Goal: Task Accomplishment & Management: Complete application form

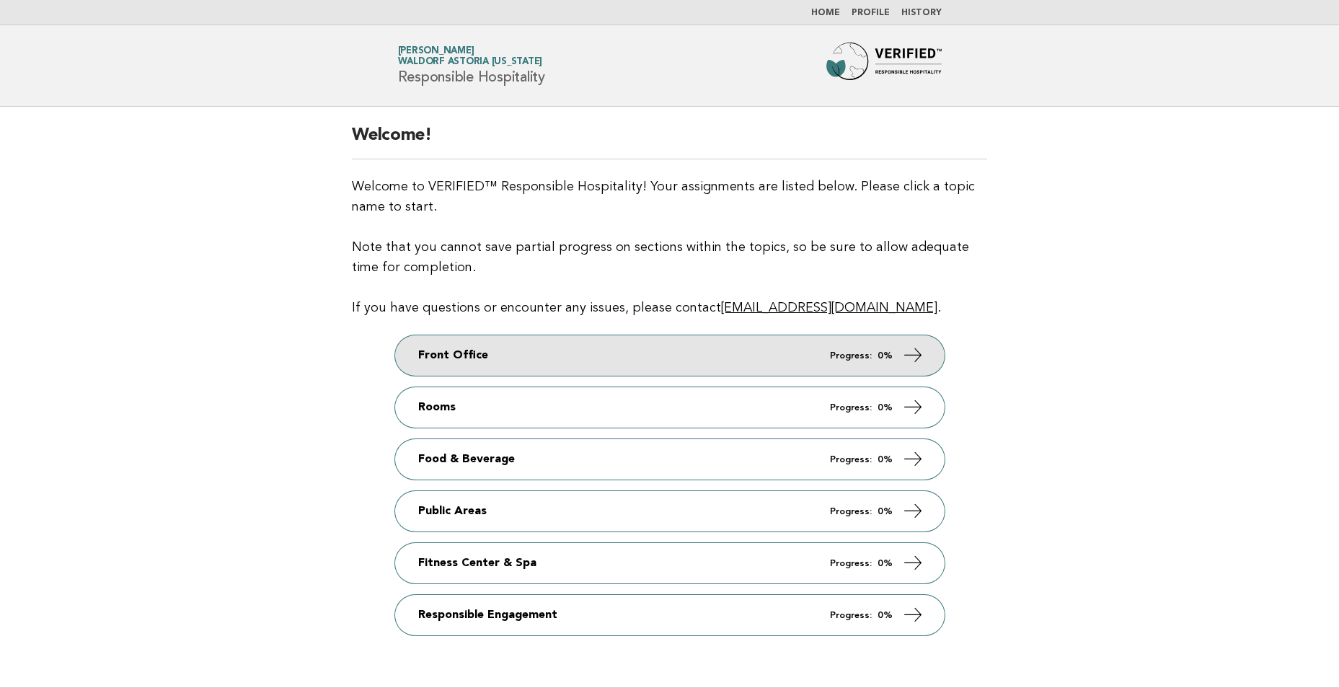
click at [685, 356] on link "Front Office Progress: 0%" at bounding box center [670, 355] width 550 height 40
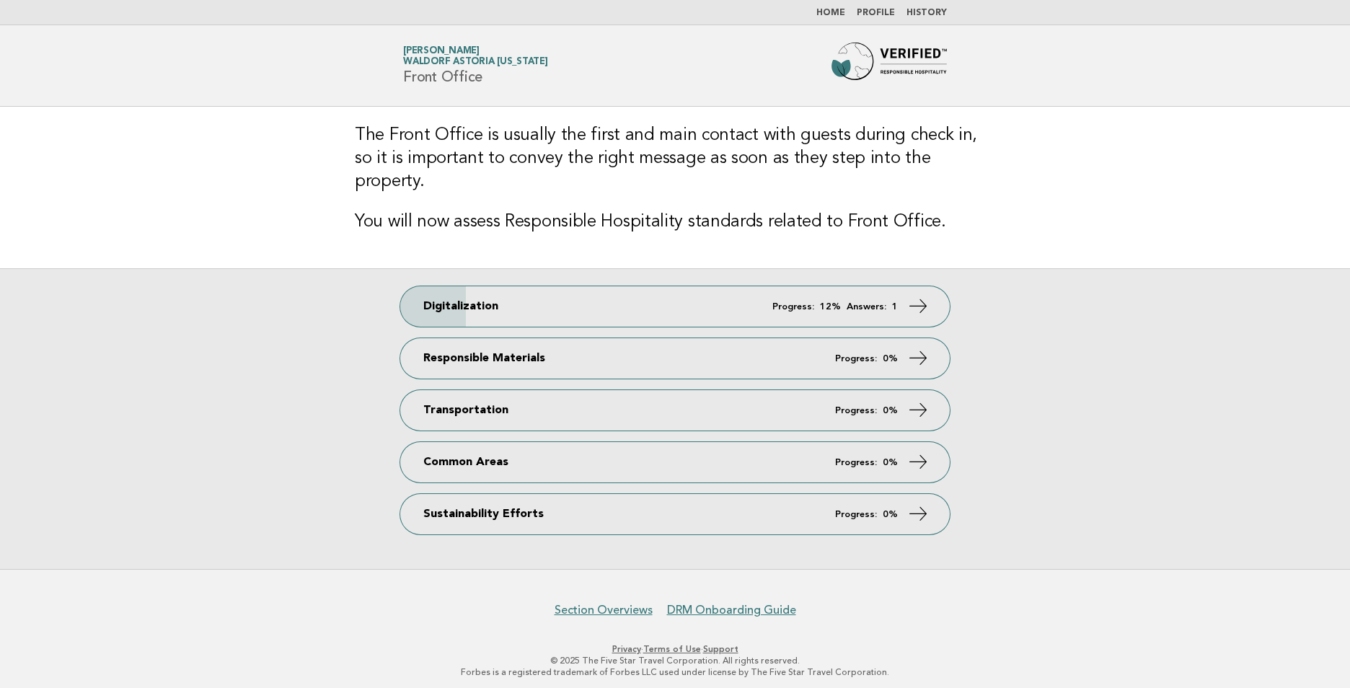
click at [877, 10] on link "Profile" at bounding box center [876, 13] width 38 height 9
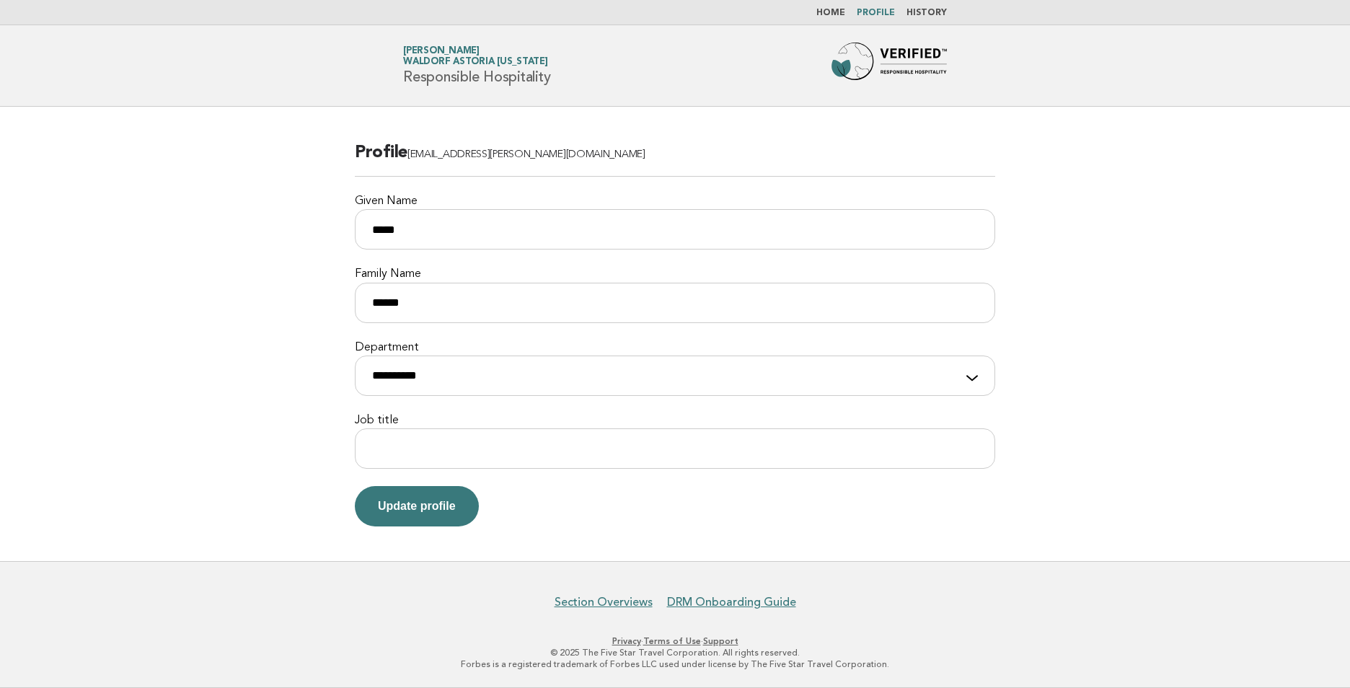
click at [840, 14] on link "Home" at bounding box center [831, 13] width 29 height 9
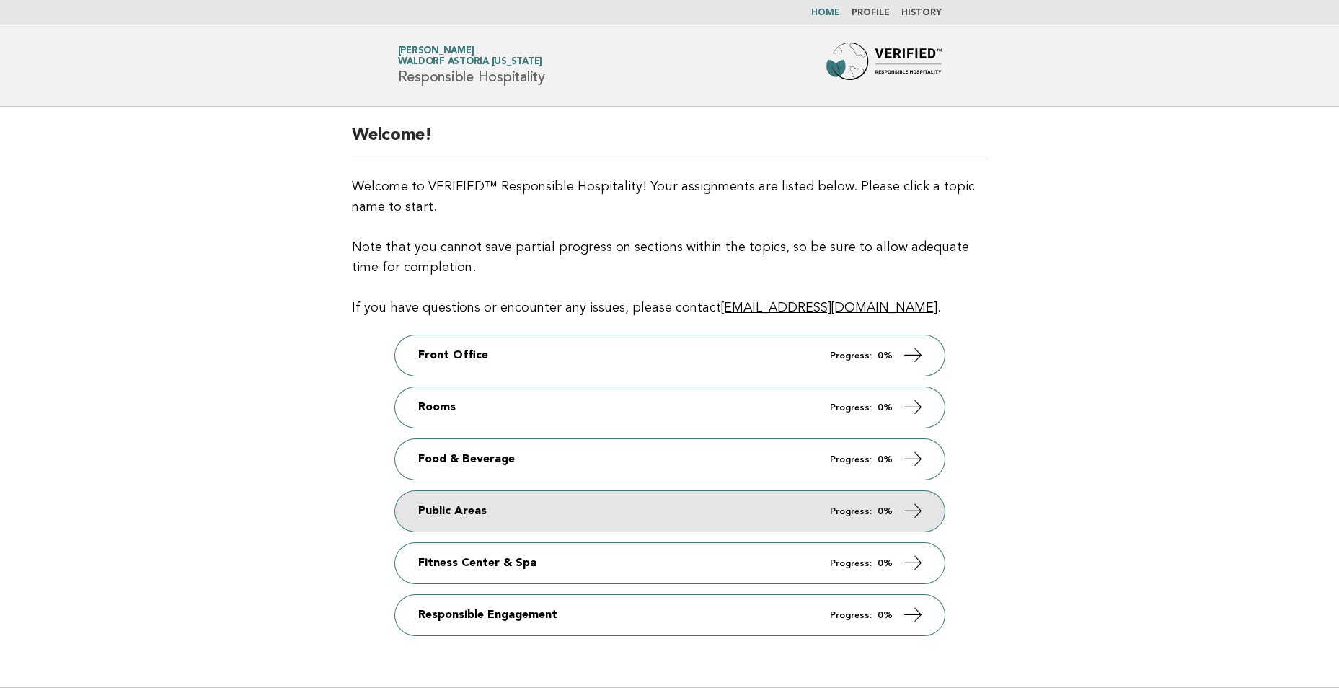
scroll to position [126, 0]
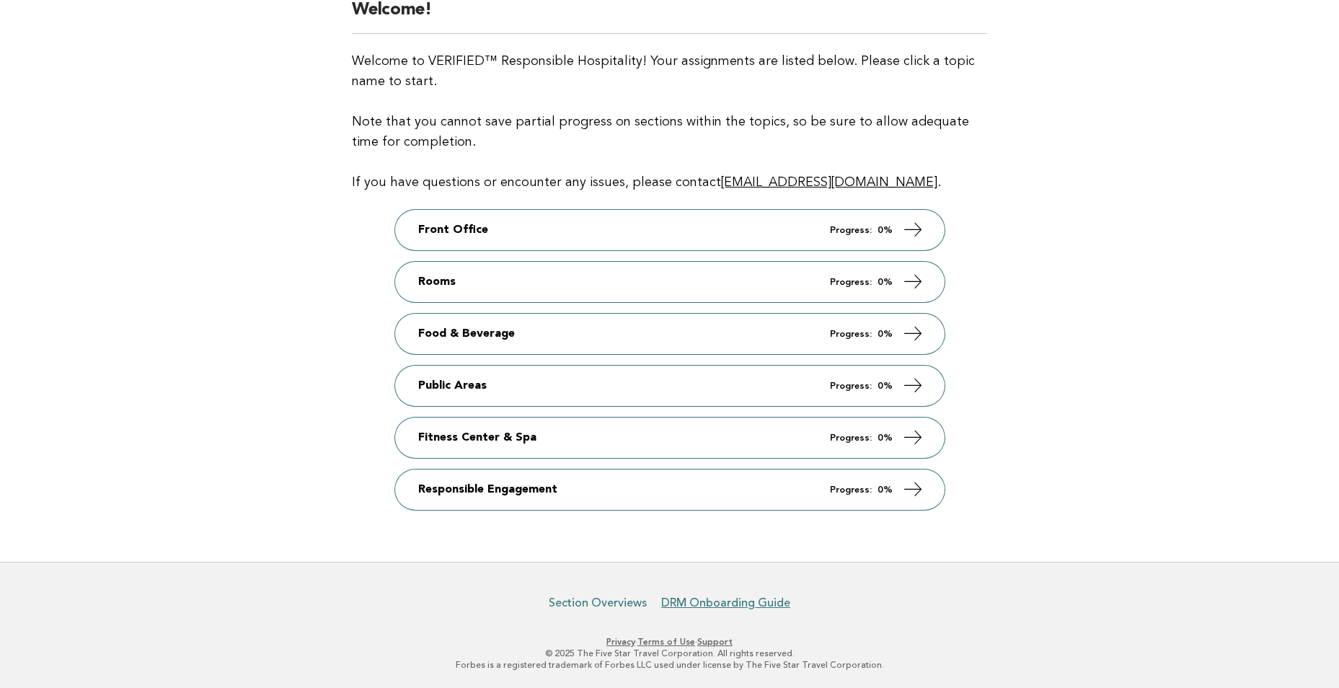
click at [579, 604] on link "Section Overviews" at bounding box center [598, 603] width 98 height 14
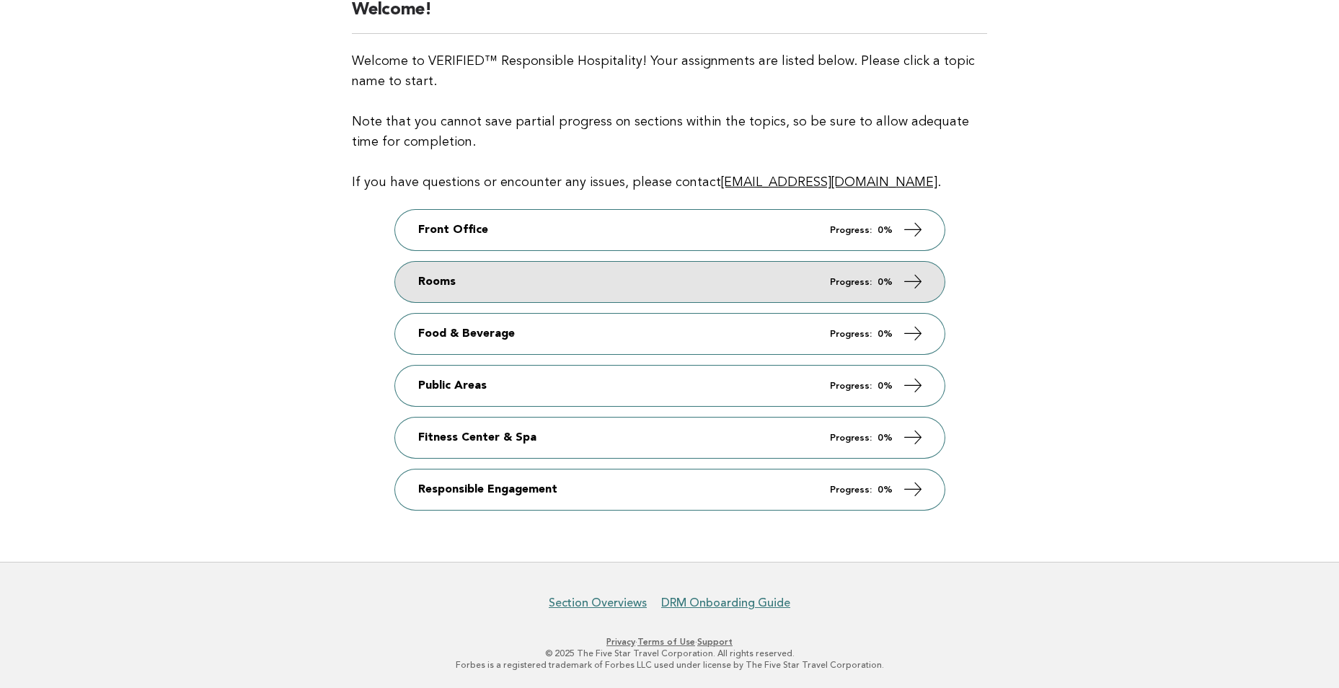
click at [614, 291] on link "Rooms Progress: 0%" at bounding box center [670, 282] width 550 height 40
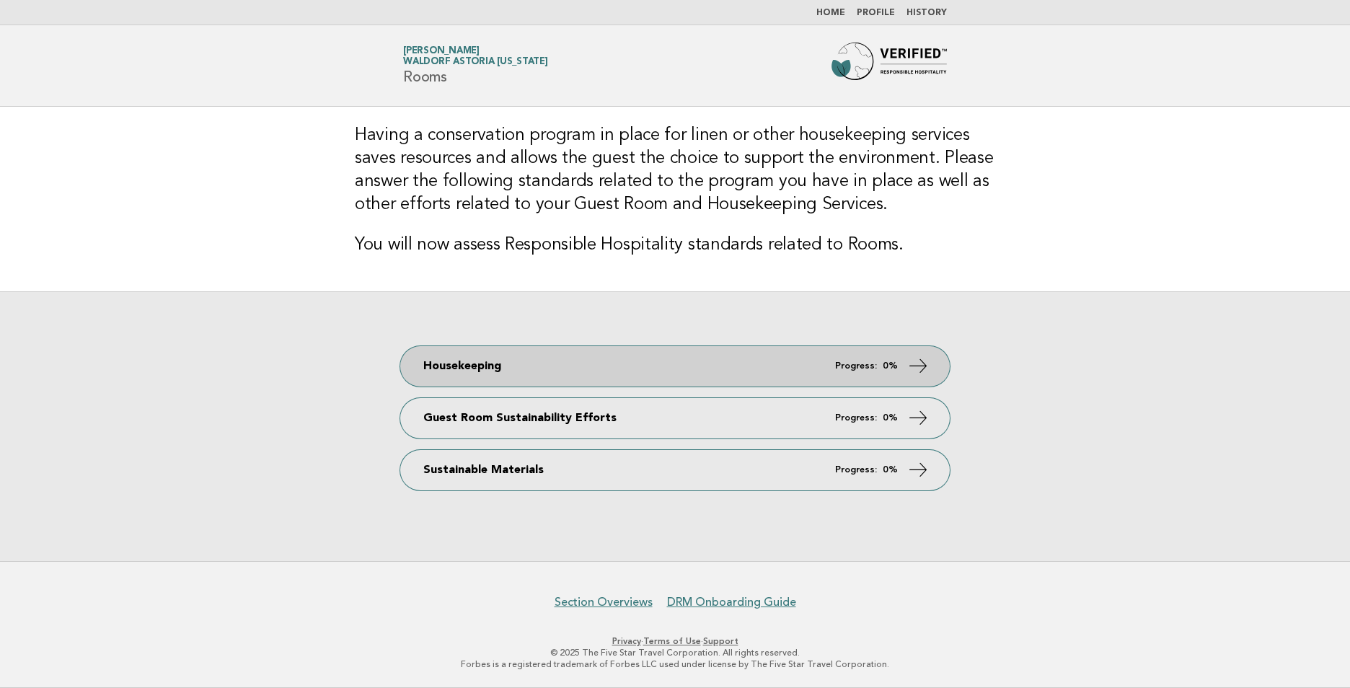
click at [581, 362] on link "Housekeeping Progress: 0%" at bounding box center [675, 366] width 550 height 40
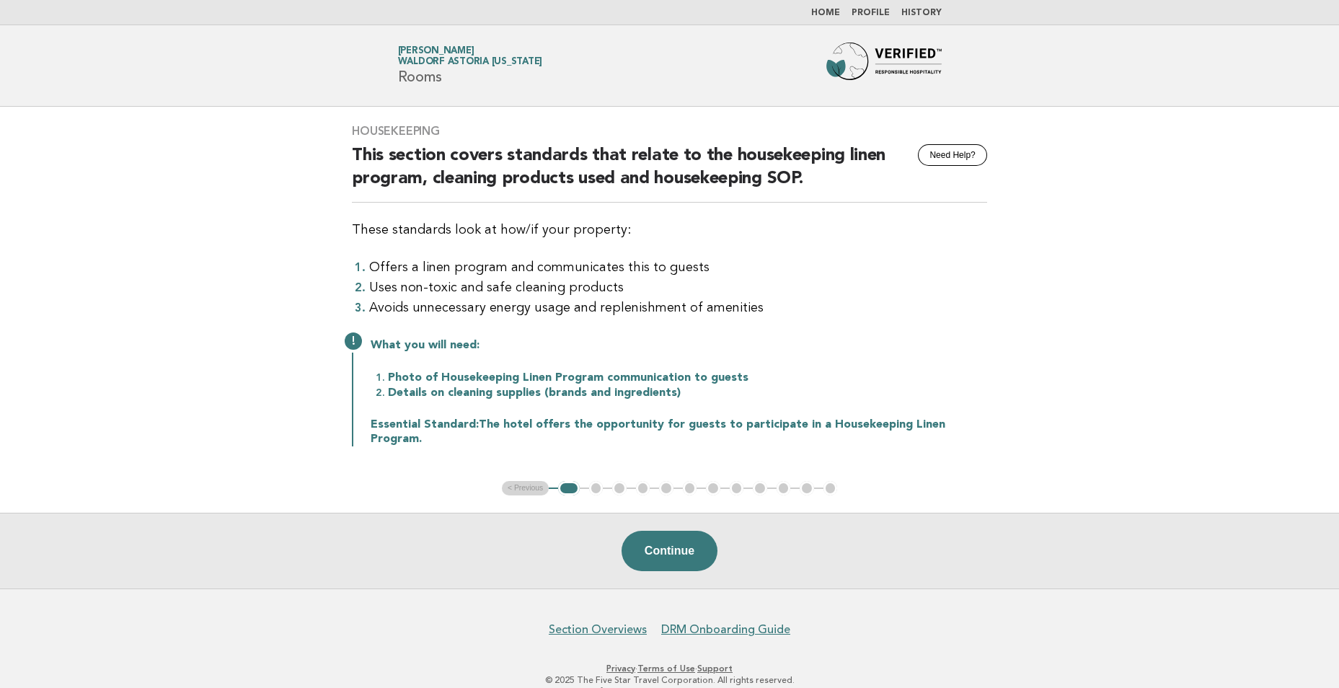
scroll to position [11, 0]
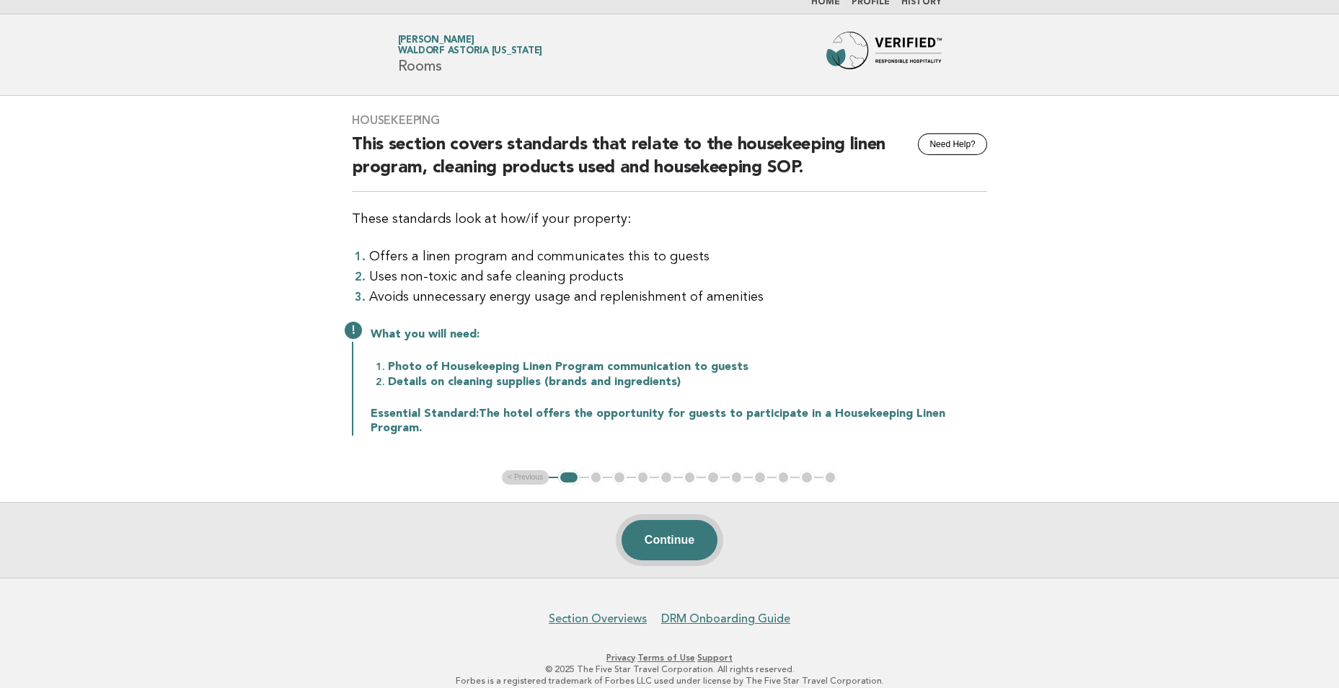
click at [704, 520] on button "Continue" at bounding box center [670, 540] width 96 height 40
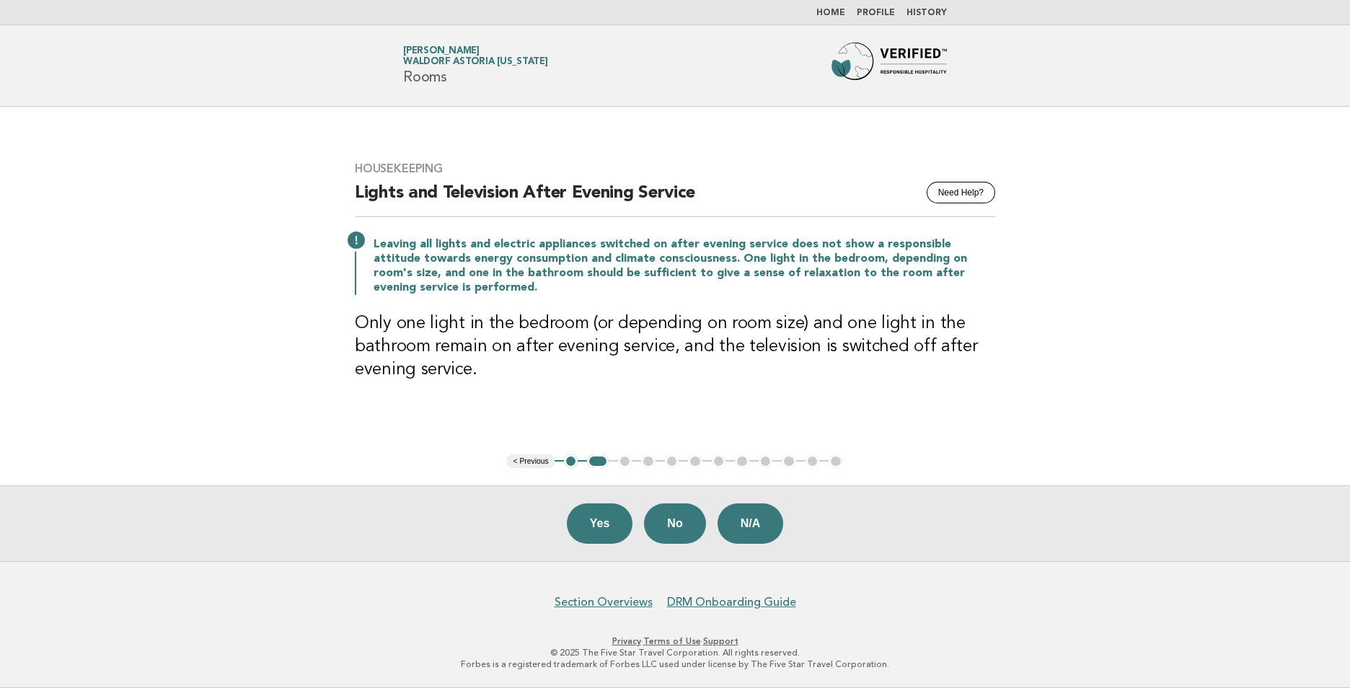
click at [436, 48] on link "Sheba Allada Waldorf Astoria New York" at bounding box center [475, 56] width 145 height 20
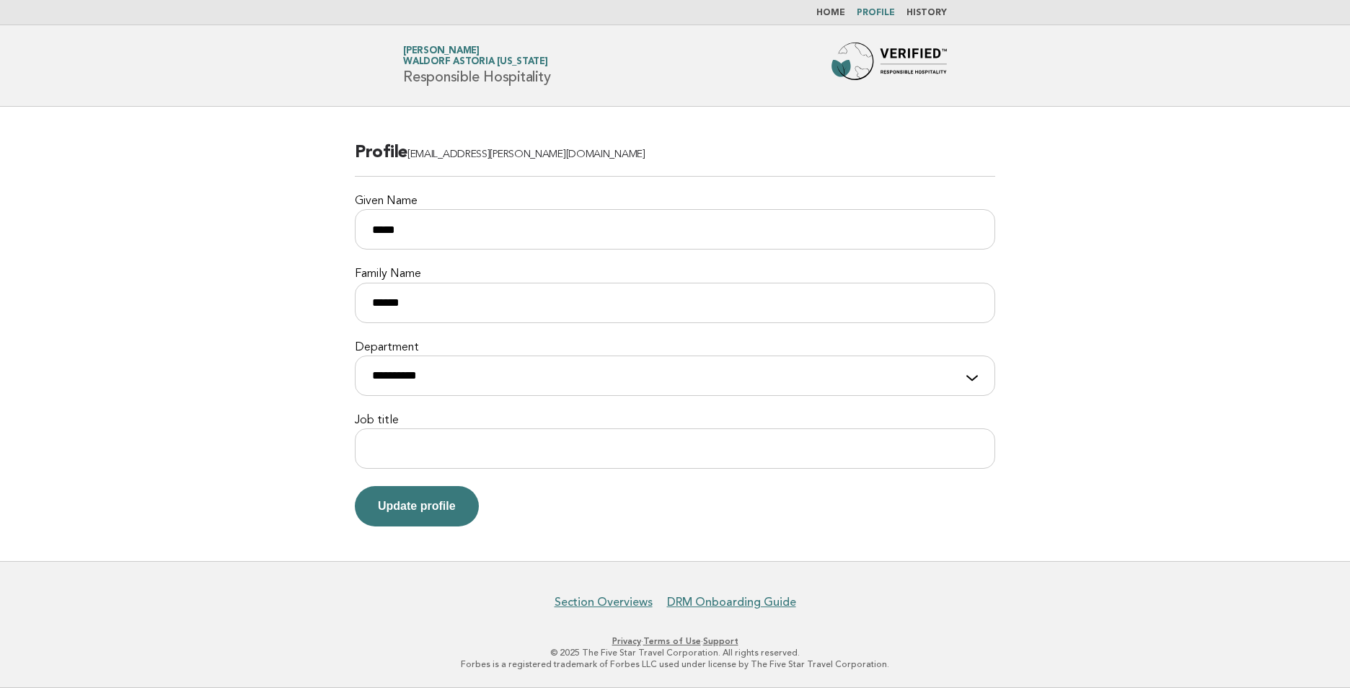
click at [933, 67] on img at bounding box center [889, 66] width 115 height 46
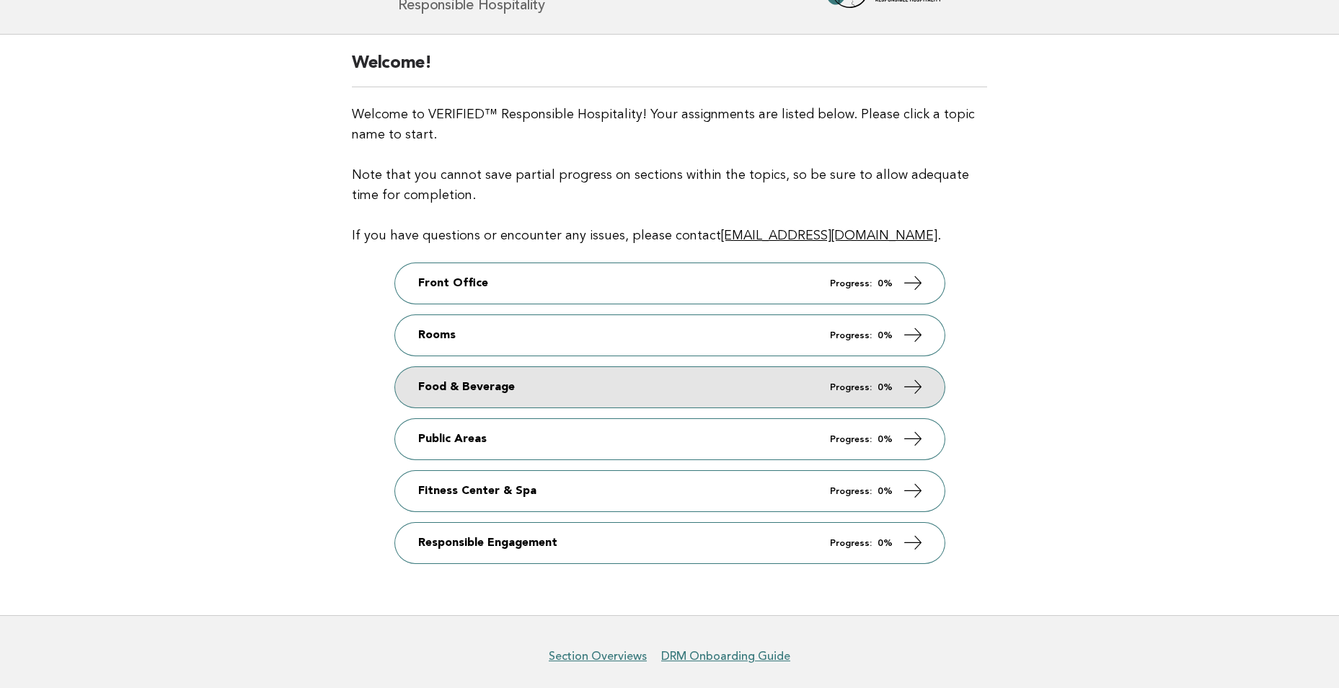
scroll to position [126, 0]
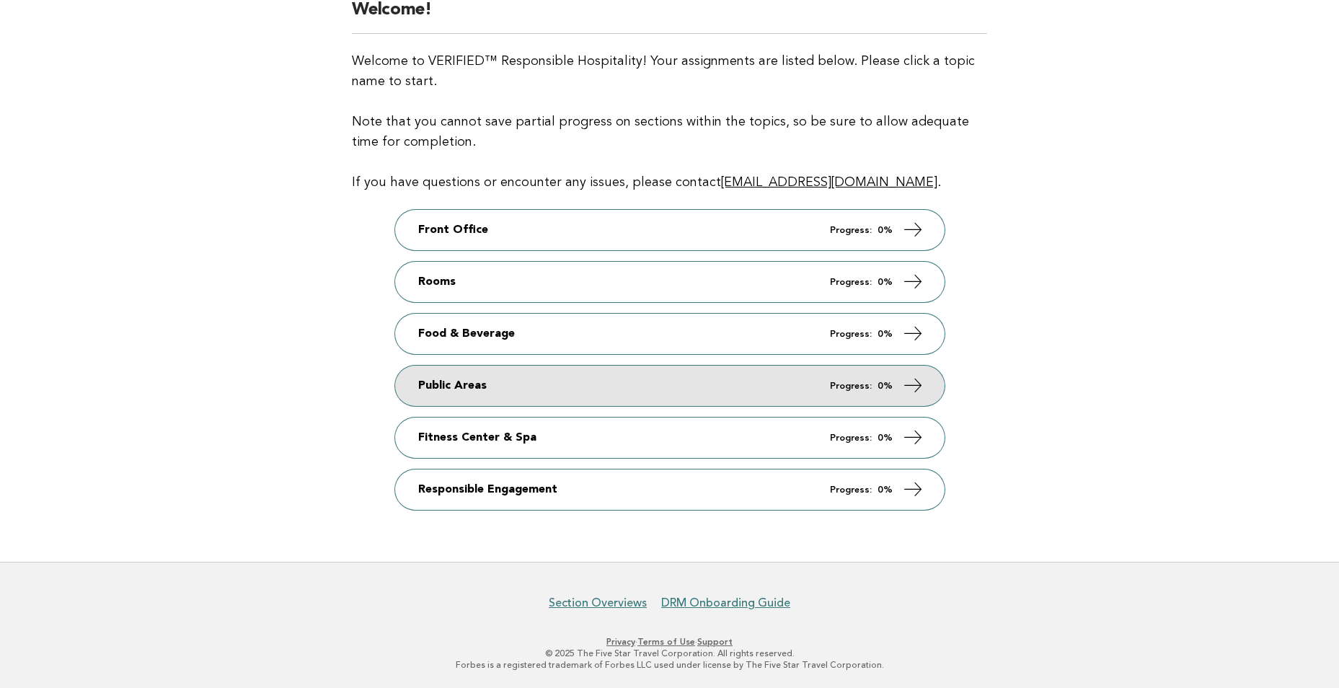
click at [595, 377] on link "Public Areas Progress: 0%" at bounding box center [670, 386] width 550 height 40
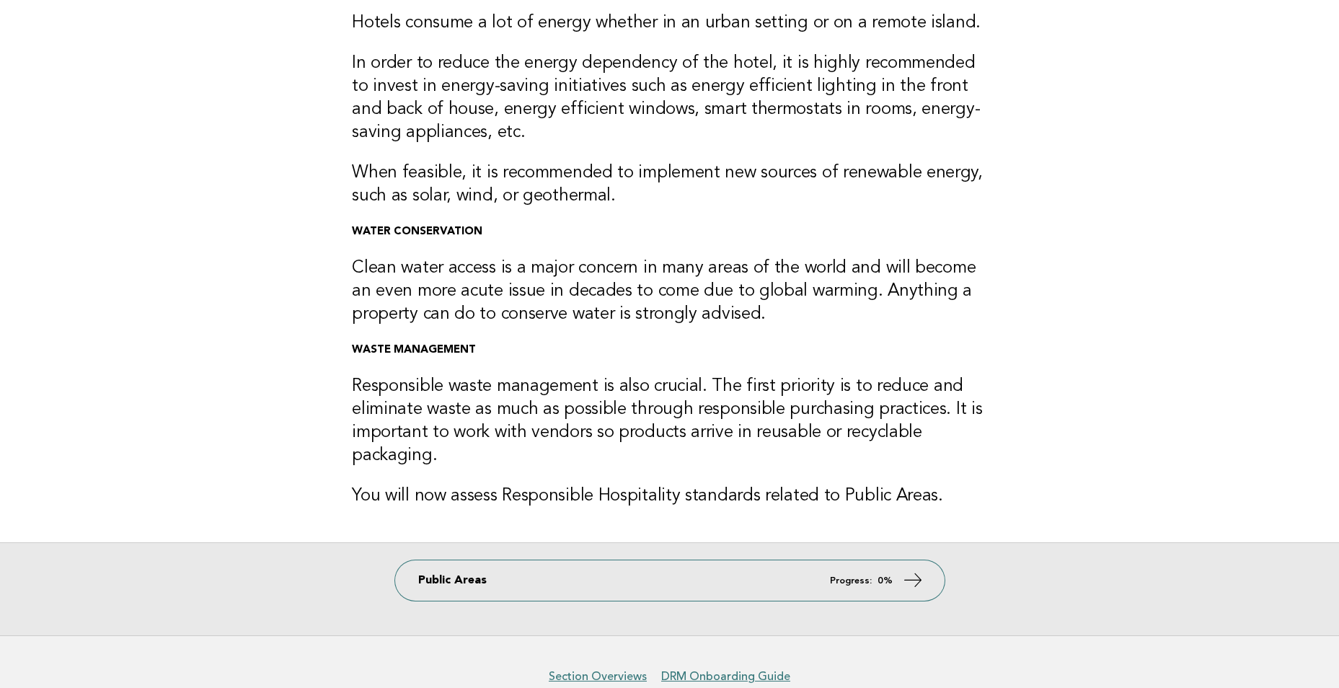
scroll to position [216, 0]
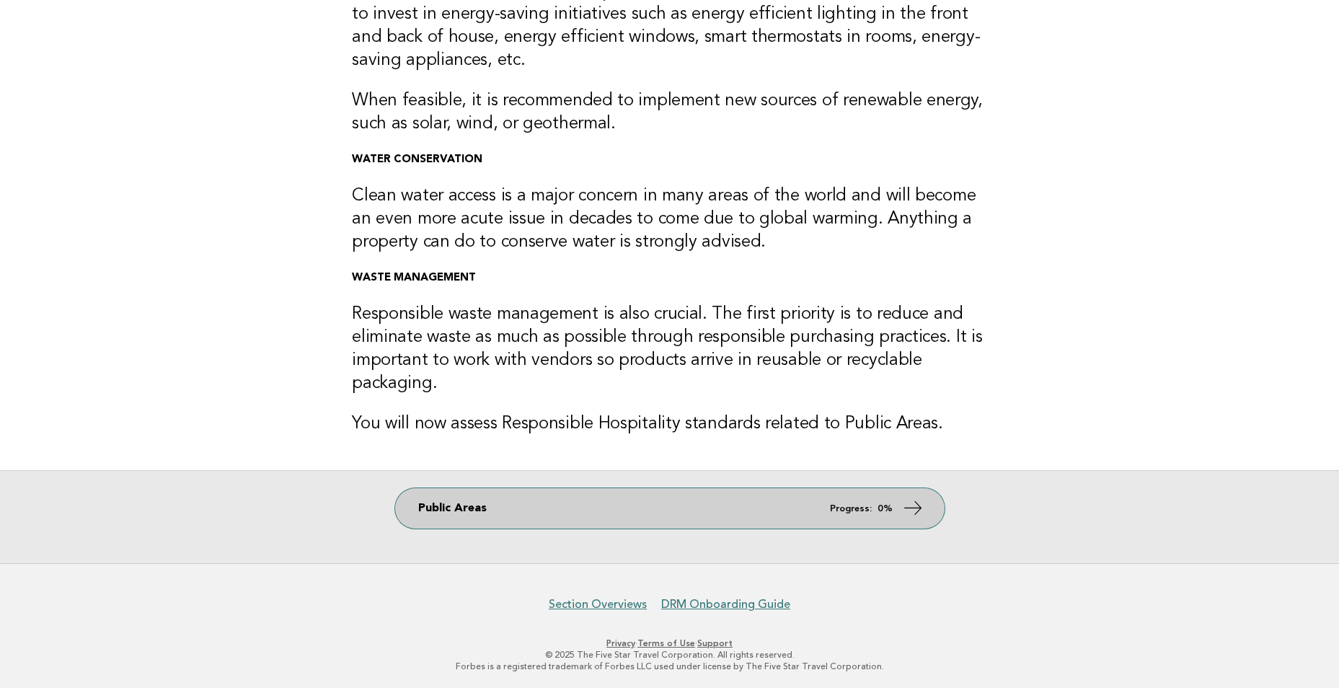
click at [678, 513] on link "Public Areas Progress: 0%" at bounding box center [670, 508] width 550 height 40
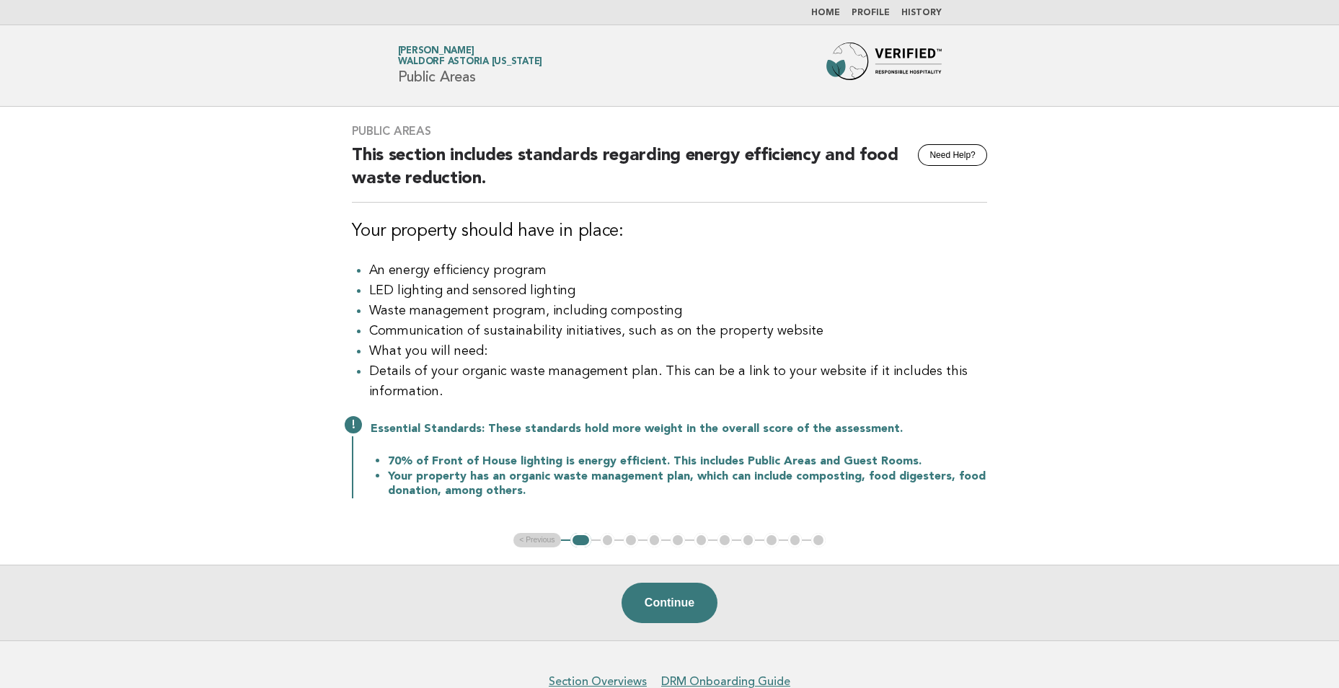
click at [840, 11] on link "Home" at bounding box center [825, 13] width 29 height 9
